Goal: Task Accomplishment & Management: Use online tool/utility

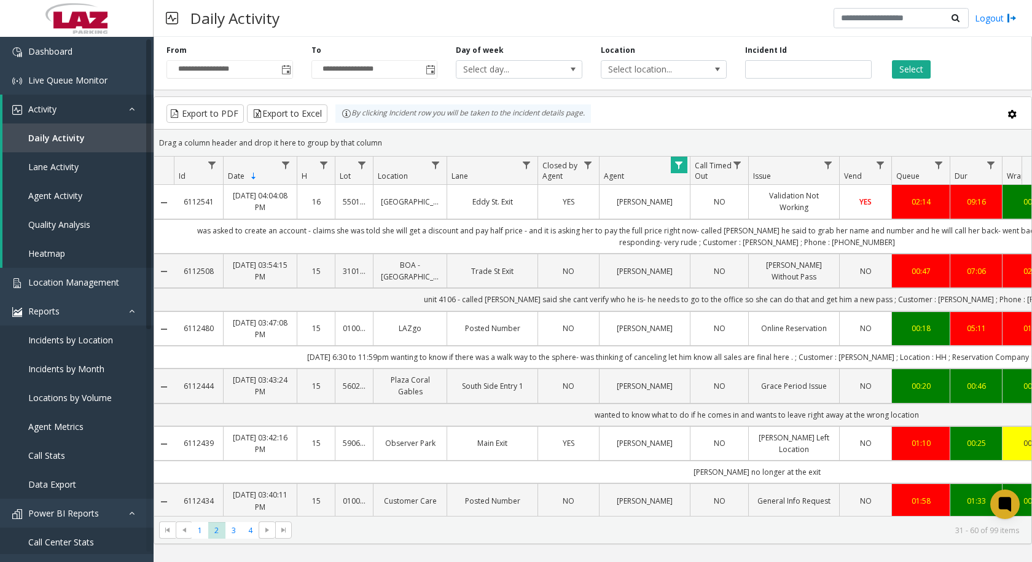
scroll to position [1167, 0]
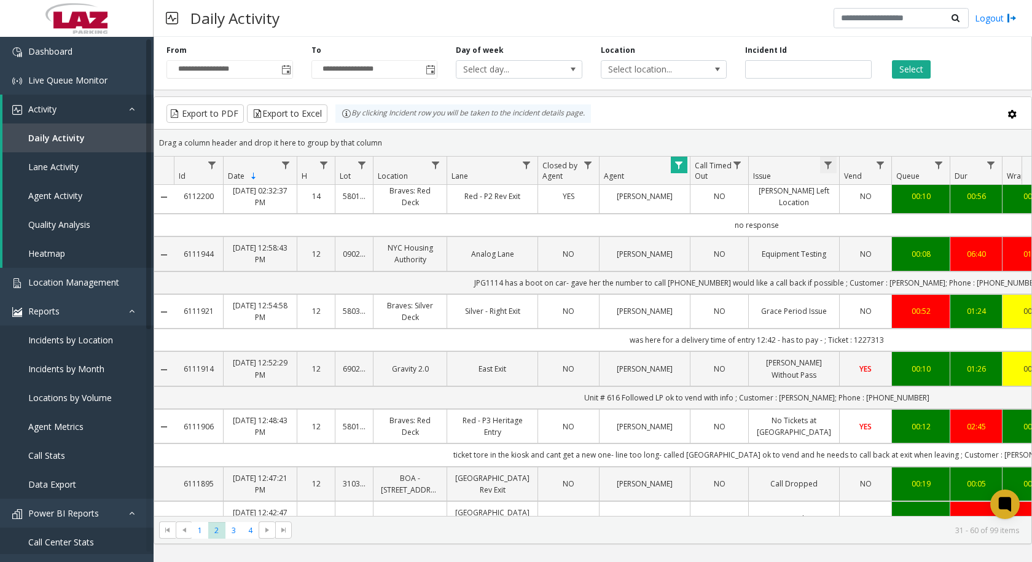
click at [826, 170] on span "Data table" at bounding box center [828, 165] width 10 height 10
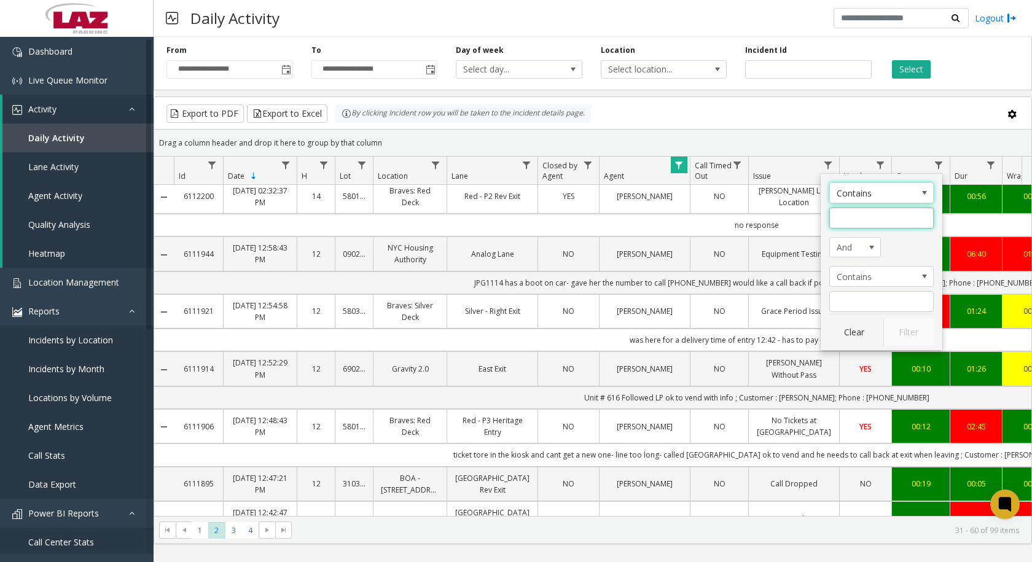
click at [847, 221] on input "Issue Filter" at bounding box center [881, 218] width 104 height 21
type input "**********"
click button "Filter" at bounding box center [909, 332] width 50 height 27
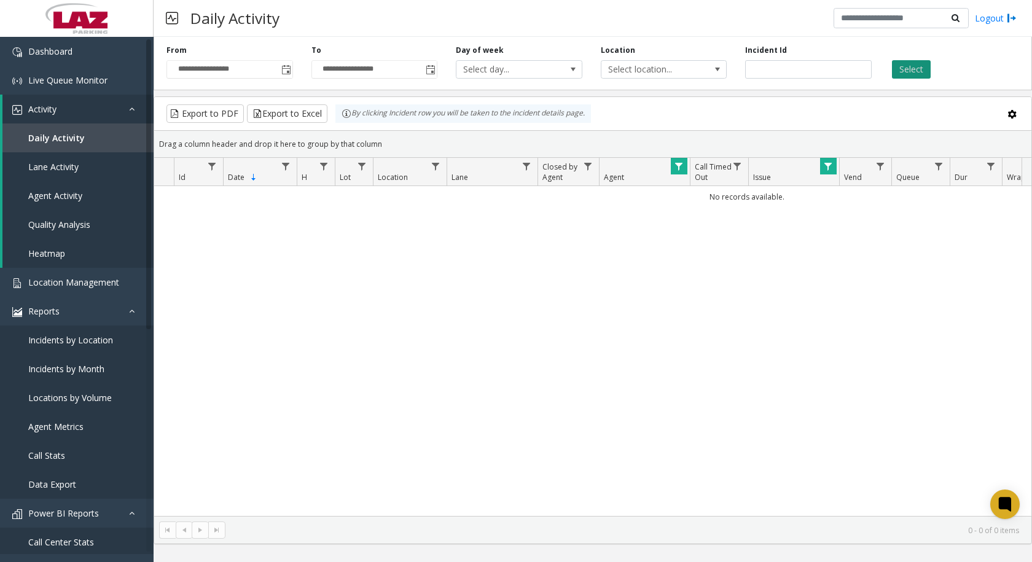
click at [908, 68] on button "Select" at bounding box center [911, 69] width 39 height 18
click at [815, 168] on th "Issue" at bounding box center [793, 172] width 91 height 28
click at [829, 172] on link "Data table" at bounding box center [828, 166] width 17 height 17
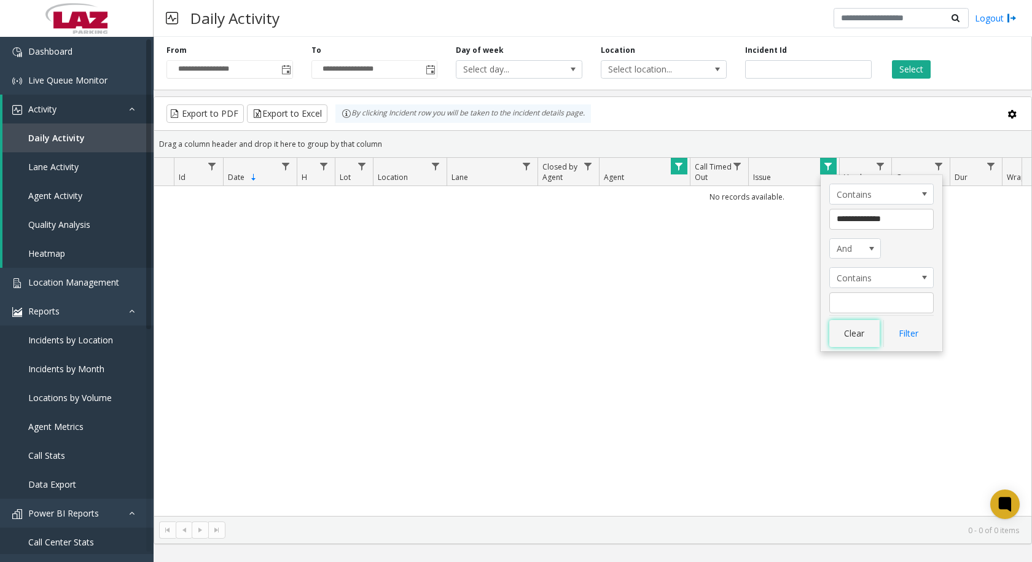
drag, startPoint x: 853, startPoint y: 339, endPoint x: 735, endPoint y: 95, distance: 270.7
click at [844, 309] on div "**********" at bounding box center [882, 263] width 122 height 176
click at [650, 66] on span "Select location..." at bounding box center [652, 69] width 100 height 17
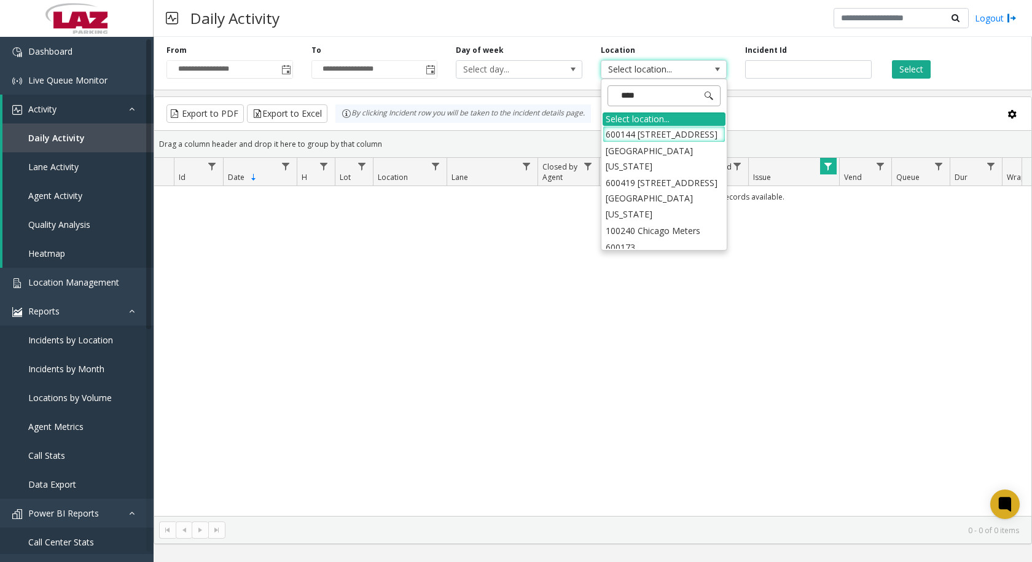
type input "*****"
click at [678, 150] on li "100240 Chicago Meters" at bounding box center [664, 151] width 123 height 17
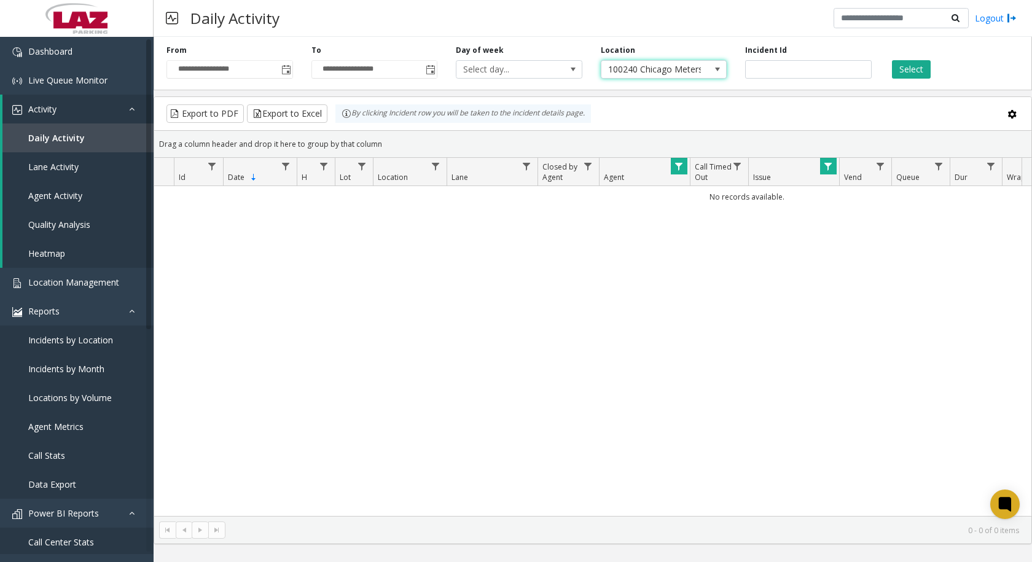
click at [830, 165] on span "Data table" at bounding box center [828, 167] width 10 height 10
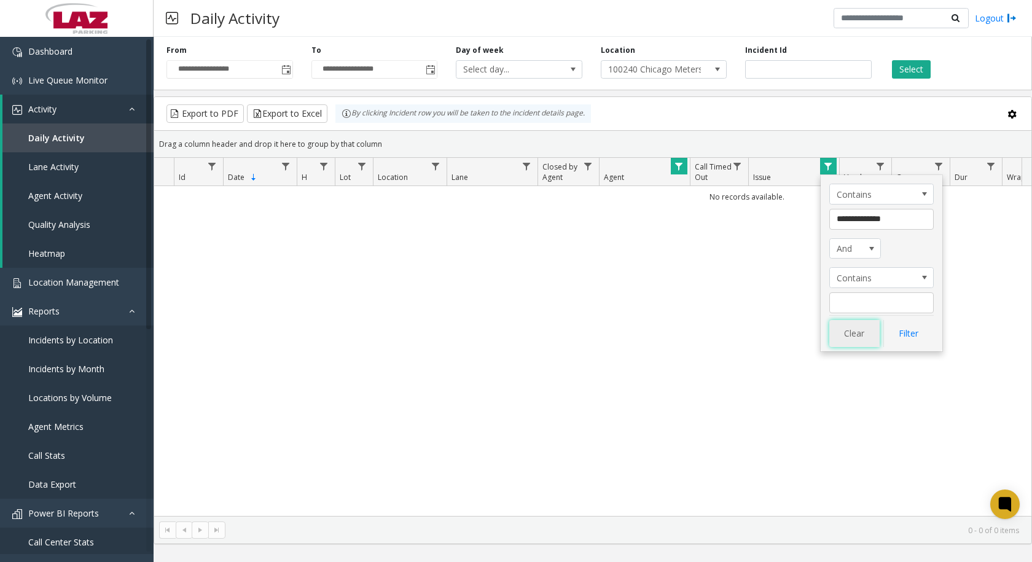
click at [866, 326] on button "Clear" at bounding box center [854, 333] width 50 height 27
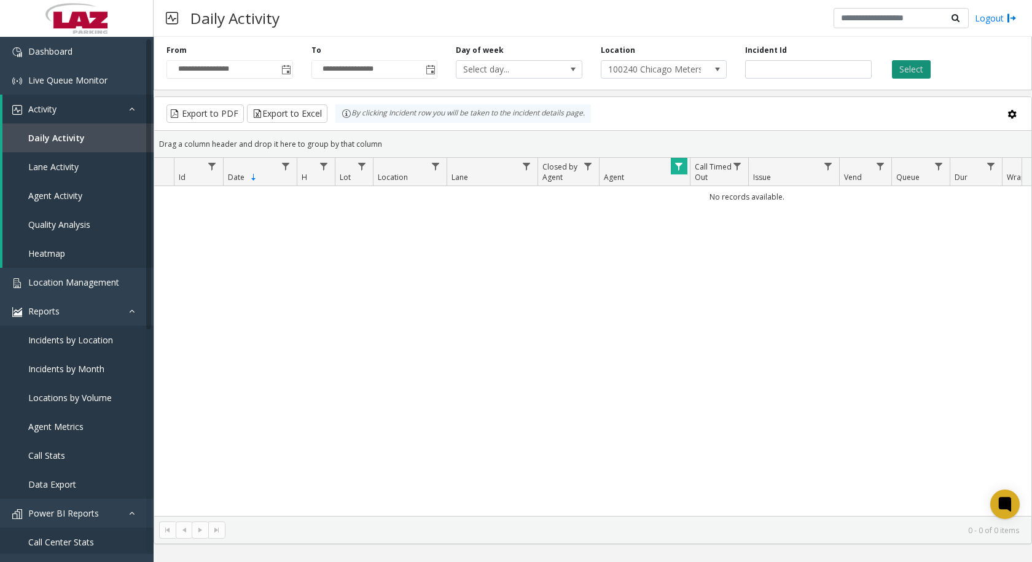
click at [902, 73] on button "Select" at bounding box center [911, 69] width 39 height 18
click at [905, 71] on button "Select" at bounding box center [911, 69] width 39 height 18
click at [283, 72] on span "Toggle popup" at bounding box center [286, 70] width 10 height 10
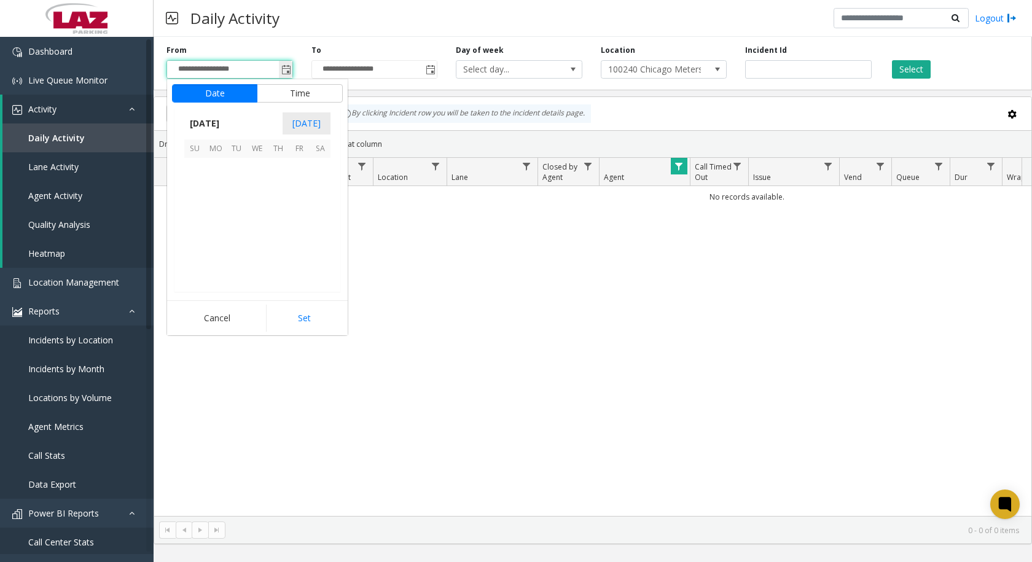
scroll to position [220526, 0]
click at [273, 189] on span "11" at bounding box center [278, 189] width 21 height 21
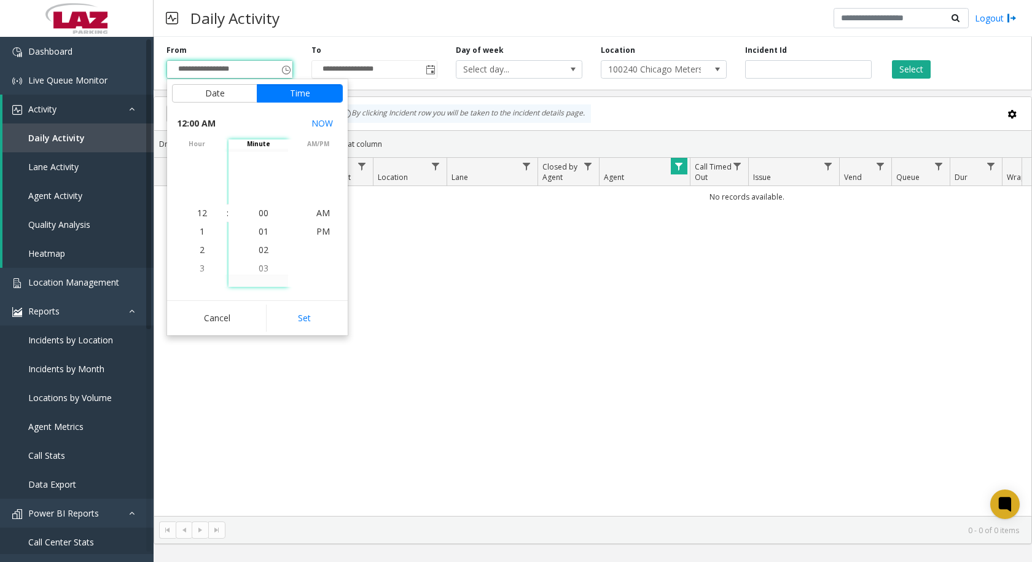
drag, startPoint x: 291, startPoint y: 309, endPoint x: 465, endPoint y: 50, distance: 311.4
click at [305, 288] on div "Date Time [DATE] [DATE] Su Mo Tu We Th Fr Sa [DATE] 1 2 3 4 5 6 7 8 9 10 11 12 …" at bounding box center [257, 207] width 181 height 256
click at [428, 70] on span "Toggle popup" at bounding box center [431, 70] width 10 height 10
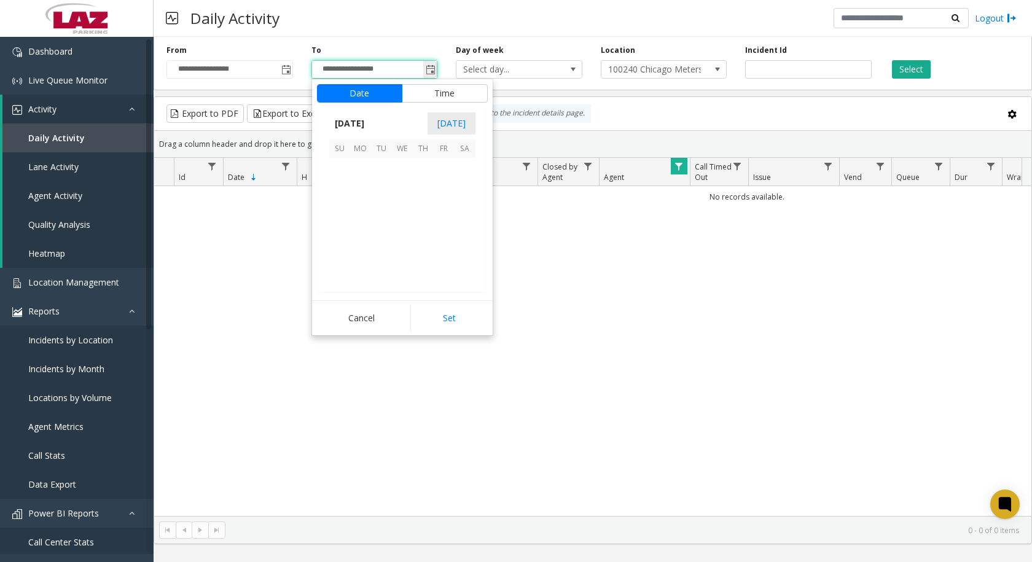
scroll to position [18, 0]
click at [421, 193] on span "11" at bounding box center [423, 189] width 21 height 21
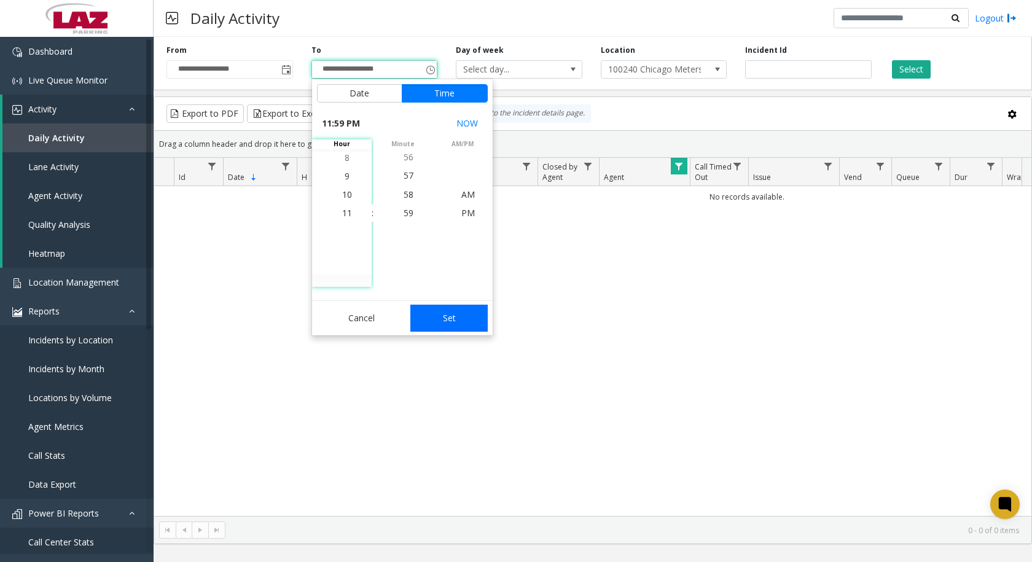
click at [444, 320] on button "Set" at bounding box center [448, 318] width 77 height 27
type input "**********"
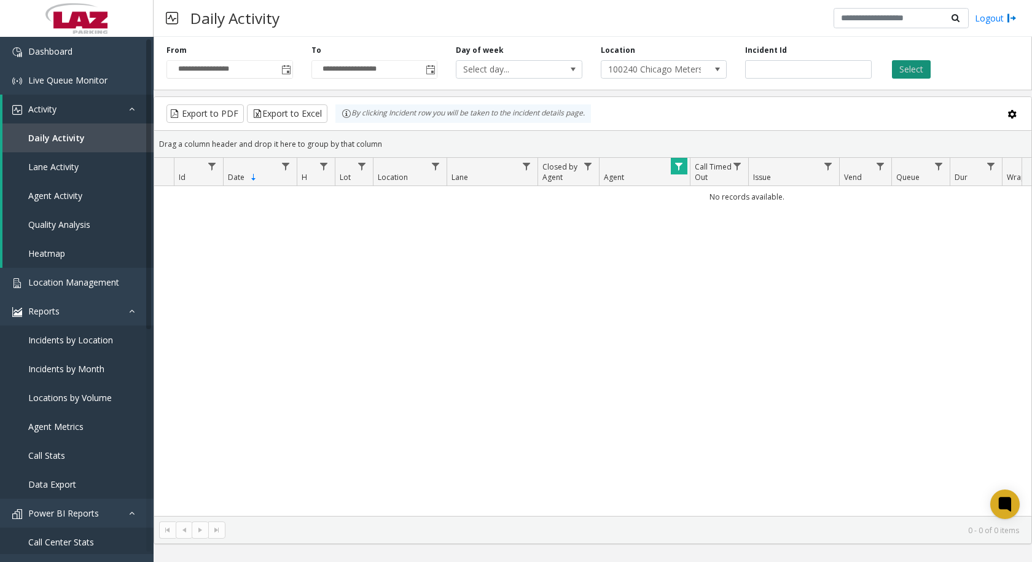
click at [916, 74] on button "Select" at bounding box center [911, 69] width 39 height 18
click at [906, 63] on button "Select" at bounding box center [911, 69] width 39 height 18
click at [285, 68] on span "Toggle popup" at bounding box center [286, 70] width 10 height 10
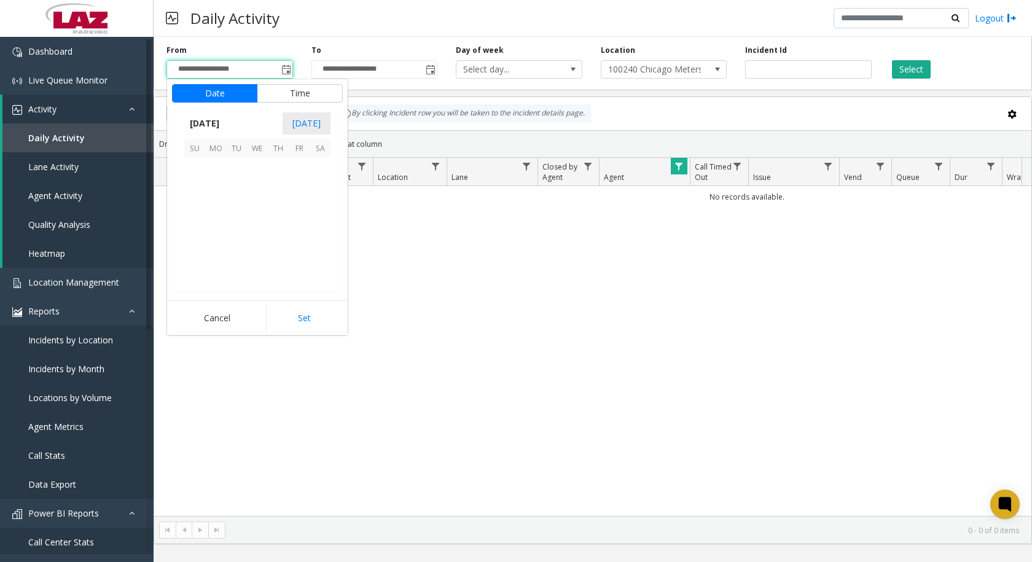
scroll to position [220526, 0]
click at [278, 185] on span "11" at bounding box center [278, 189] width 21 height 21
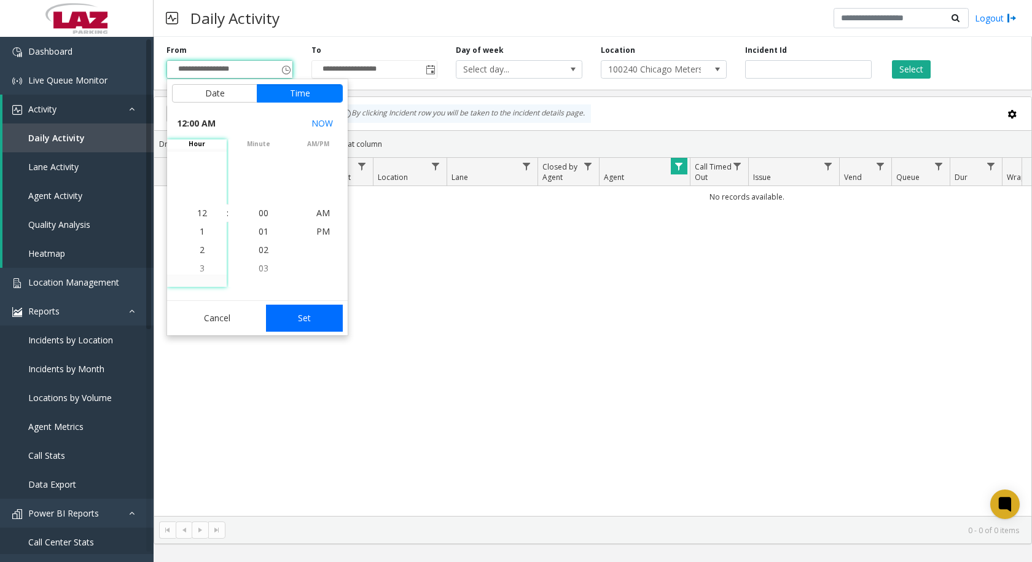
click at [307, 319] on button "Set" at bounding box center [304, 318] width 77 height 27
type input "**********"
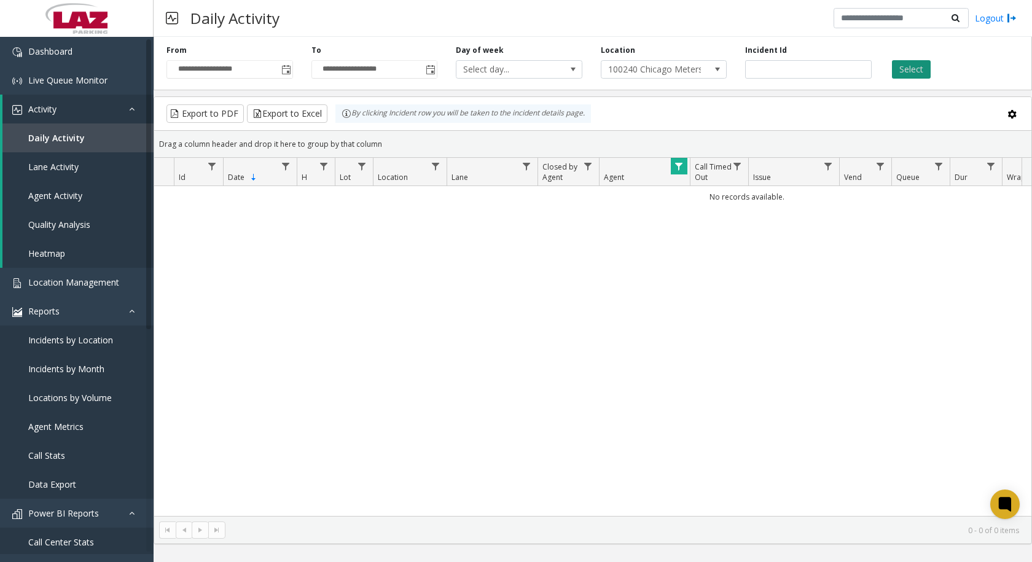
click at [907, 66] on button "Select" at bounding box center [911, 69] width 39 height 18
click at [828, 168] on span "Data table" at bounding box center [828, 167] width 10 height 10
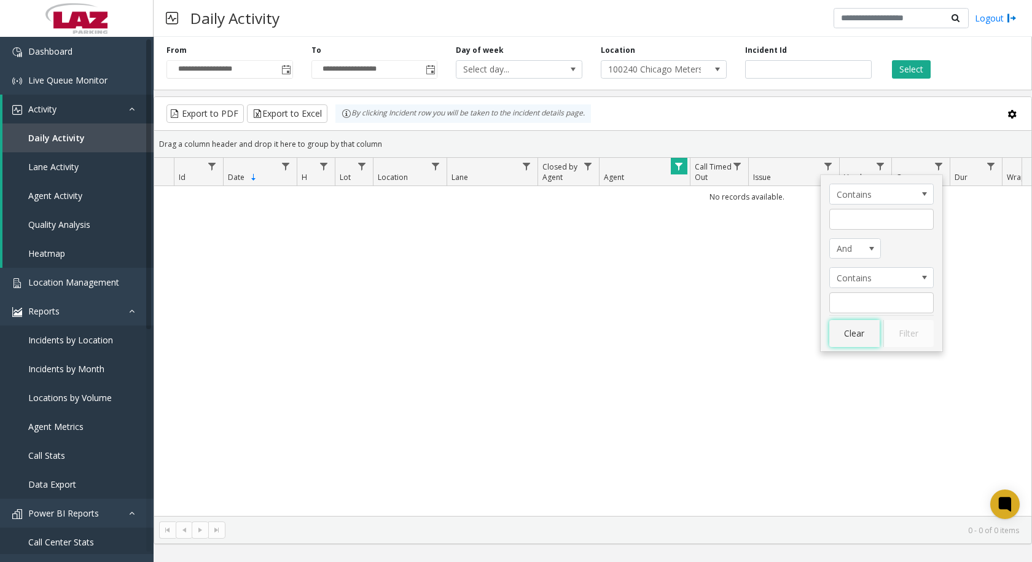
drag, startPoint x: 841, startPoint y: 329, endPoint x: 784, endPoint y: 261, distance: 89.0
click at [828, 317] on div "Contains And Contains Clear Filter" at bounding box center [882, 263] width 122 height 176
click at [915, 67] on button "Select" at bounding box center [911, 69] width 39 height 18
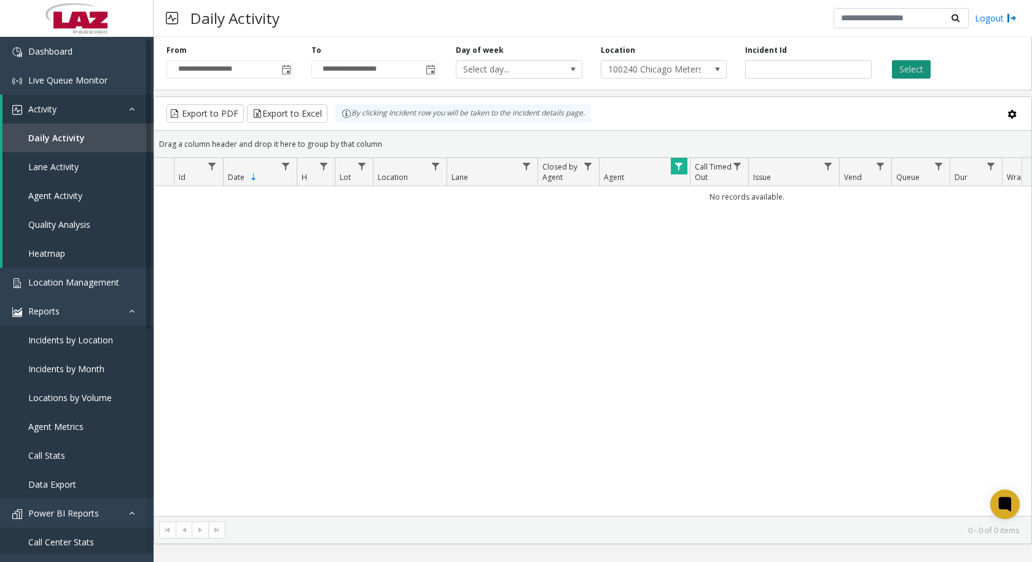
click at [915, 67] on button "Select" at bounding box center [911, 69] width 39 height 18
click at [880, 165] on span "Data table" at bounding box center [881, 167] width 10 height 10
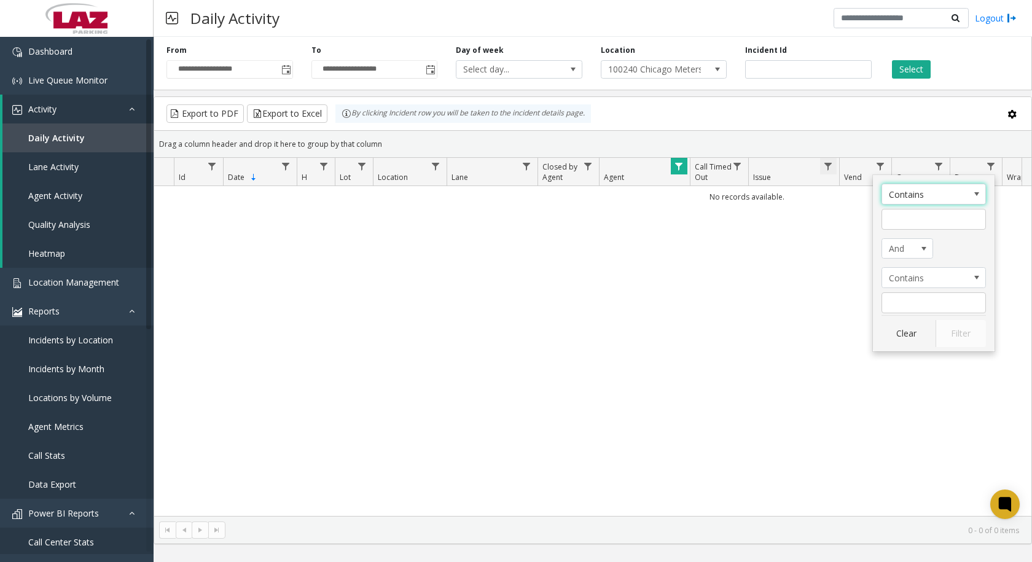
click at [828, 167] on span "Data table" at bounding box center [828, 167] width 10 height 10
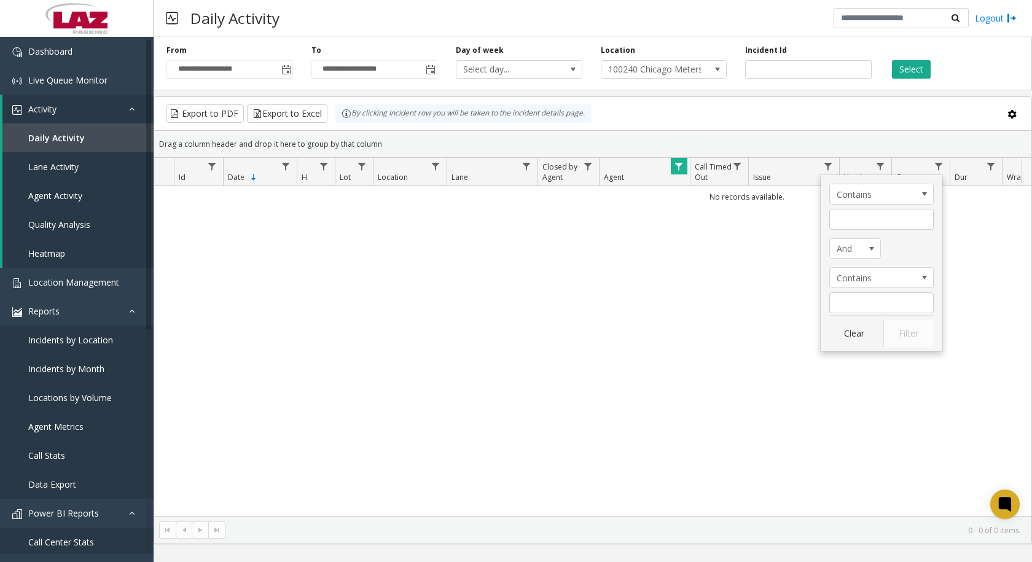
click at [665, 308] on div "No records available." at bounding box center [592, 351] width 877 height 330
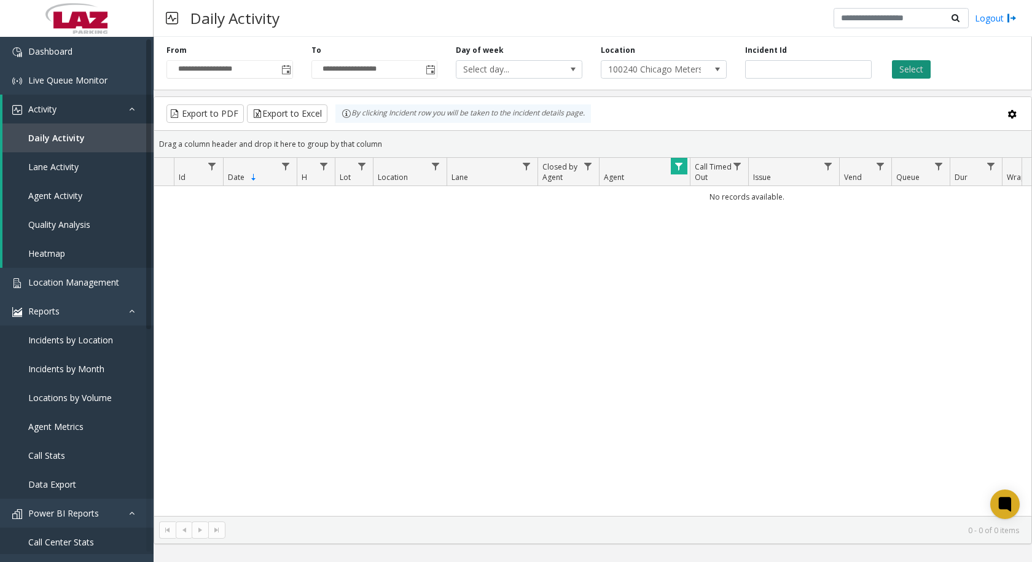
click at [912, 68] on button "Select" at bounding box center [911, 69] width 39 height 18
click at [82, 85] on span "Live Queue Monitor" at bounding box center [67, 80] width 79 height 12
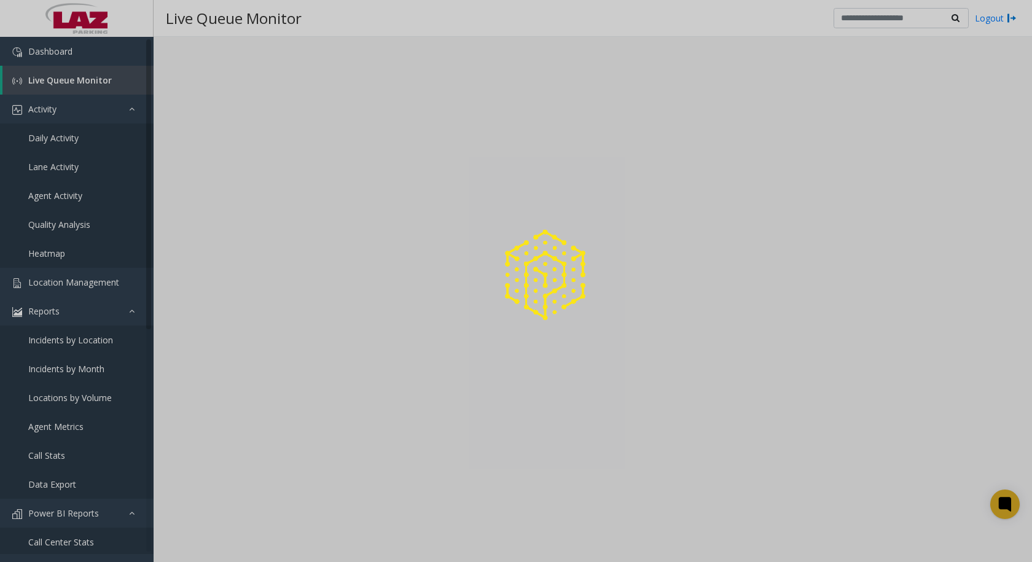
click at [55, 138] on div at bounding box center [516, 281] width 1032 height 562
click at [55, 111] on div at bounding box center [516, 281] width 1032 height 562
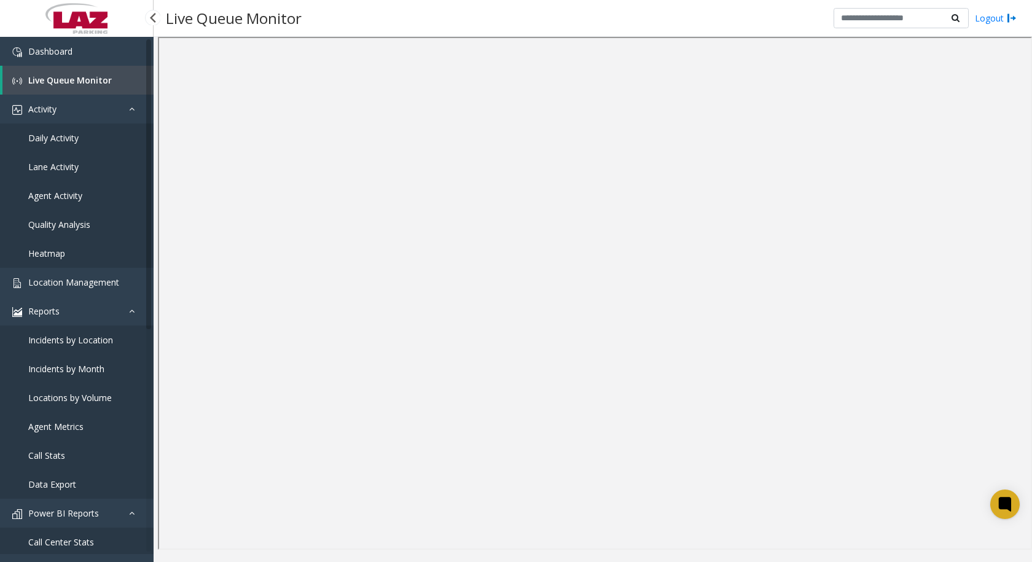
click at [87, 77] on span "Live Queue Monitor" at bounding box center [70, 80] width 84 height 12
click at [50, 136] on span "Daily Activity" at bounding box center [53, 138] width 50 height 12
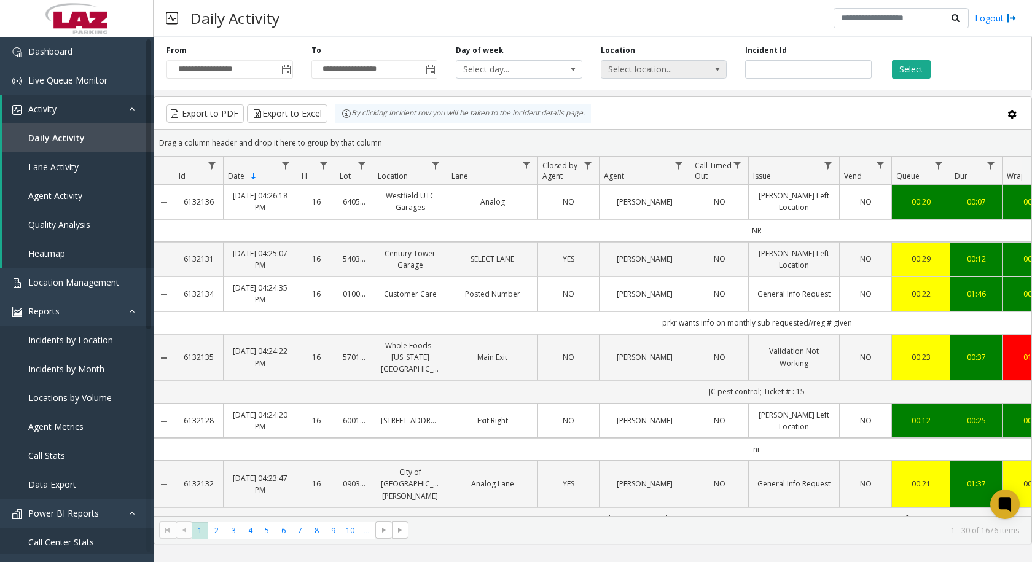
click at [714, 71] on span at bounding box center [718, 70] width 10 height 10
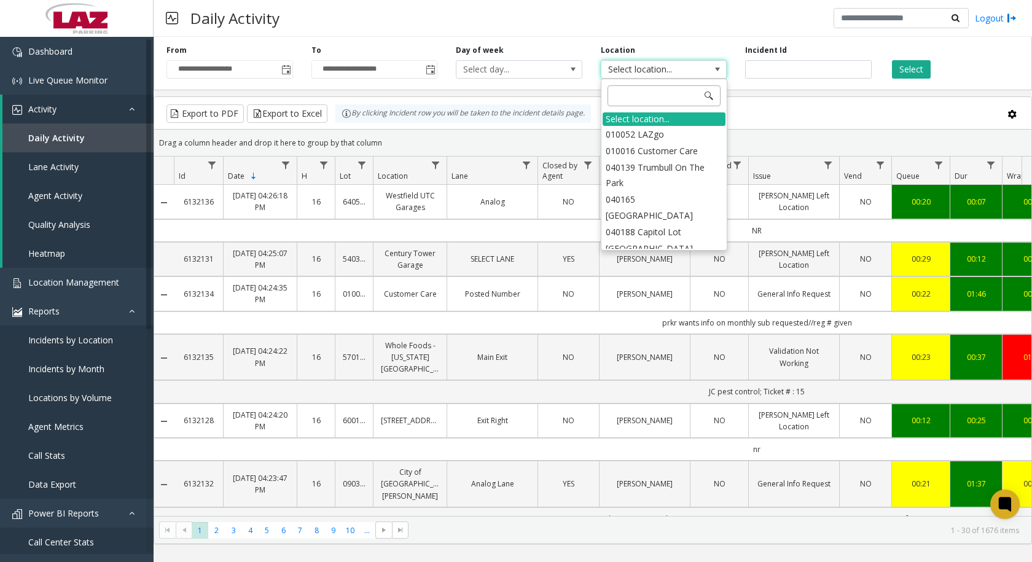
click at [667, 96] on input at bounding box center [664, 95] width 113 height 21
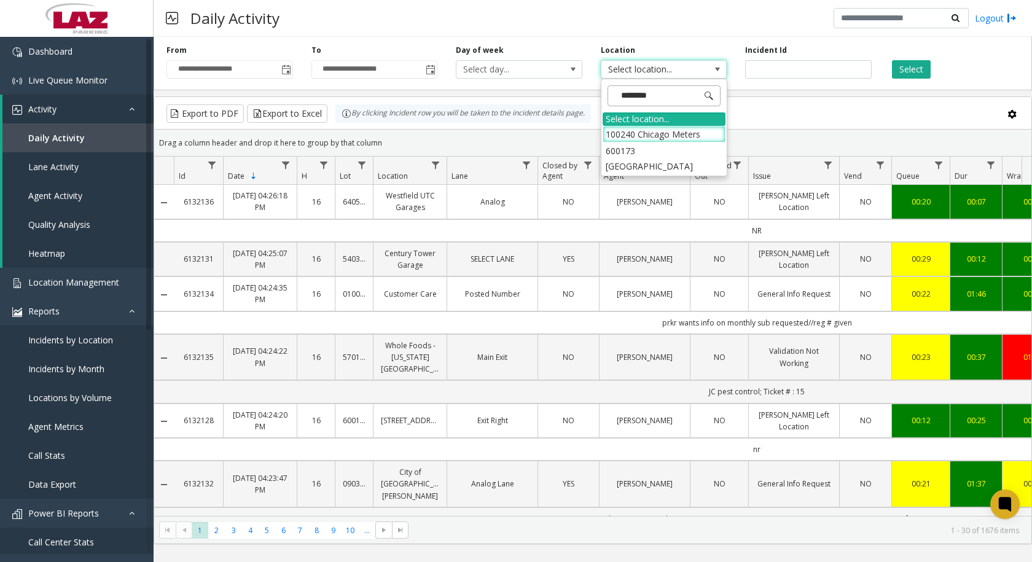
type input "*********"
click at [648, 133] on li "100240 Chicago Meters" at bounding box center [664, 134] width 123 height 17
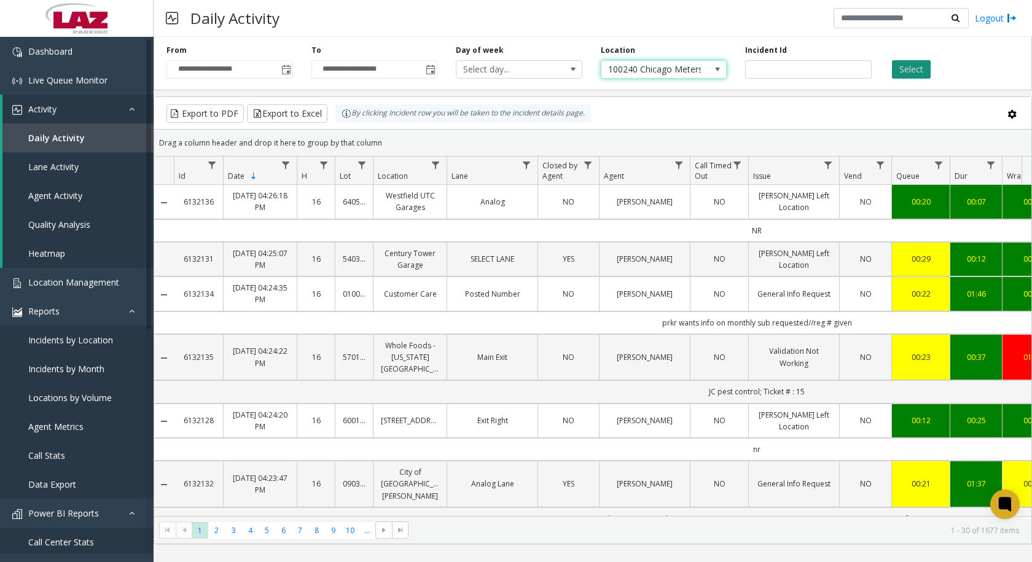
click at [911, 71] on button "Select" at bounding box center [911, 69] width 39 height 18
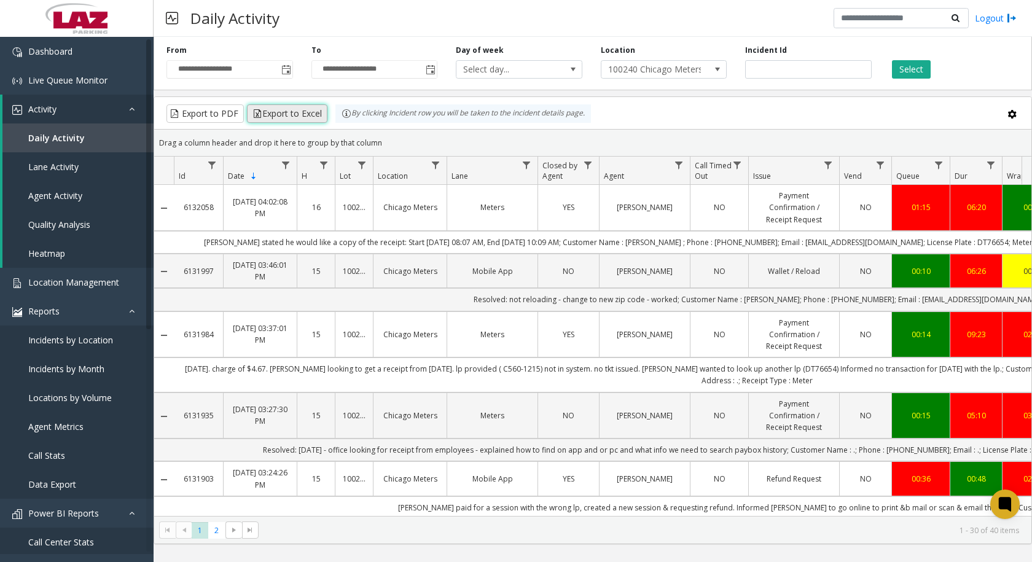
click at [282, 113] on button "Export to Excel" at bounding box center [287, 113] width 80 height 18
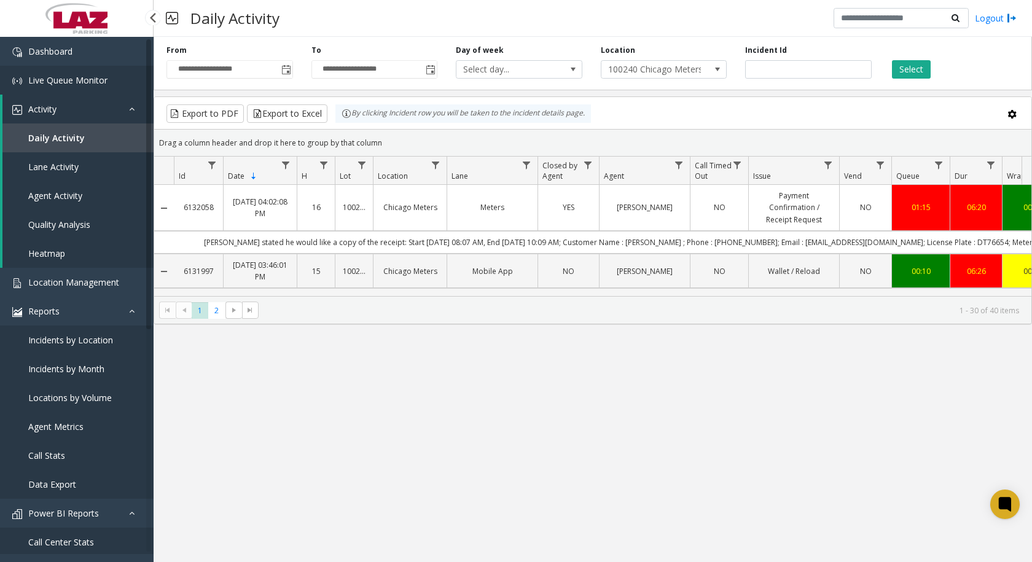
click at [76, 85] on span "Live Queue Monitor" at bounding box center [67, 80] width 79 height 12
